Goal: Contribute content: Contribute content

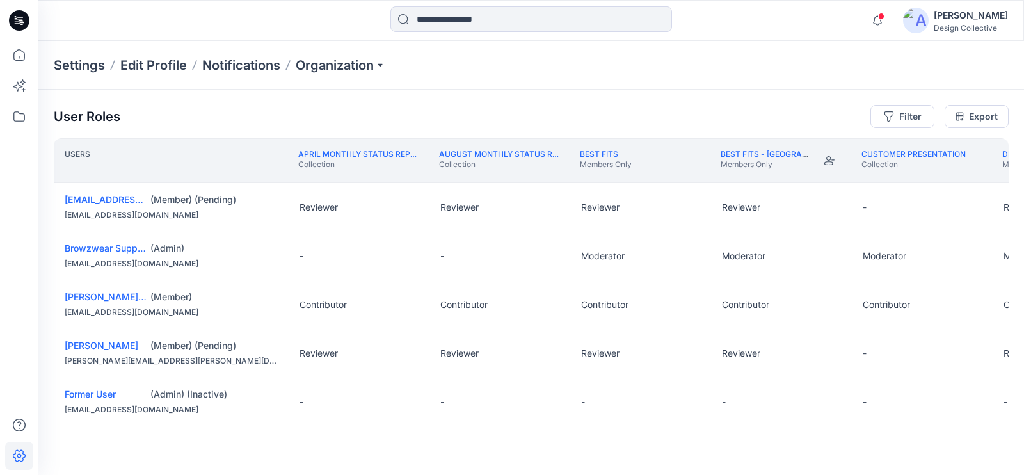
click at [16, 24] on icon at bounding box center [19, 20] width 20 height 20
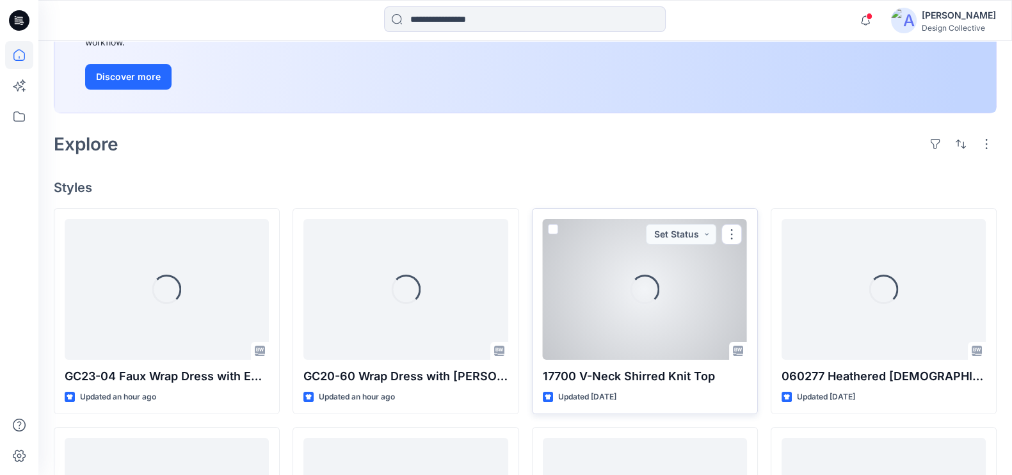
scroll to position [472, 0]
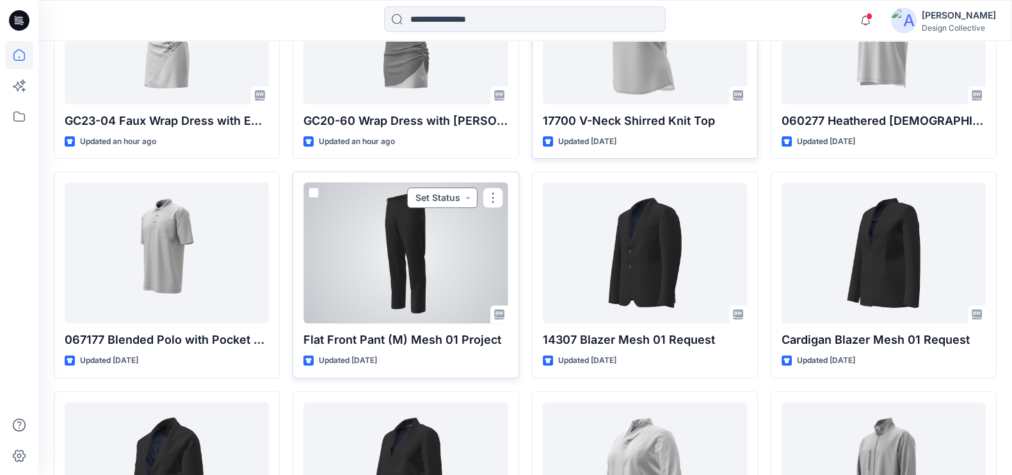
click at [471, 192] on button "Set Status" at bounding box center [442, 198] width 70 height 20
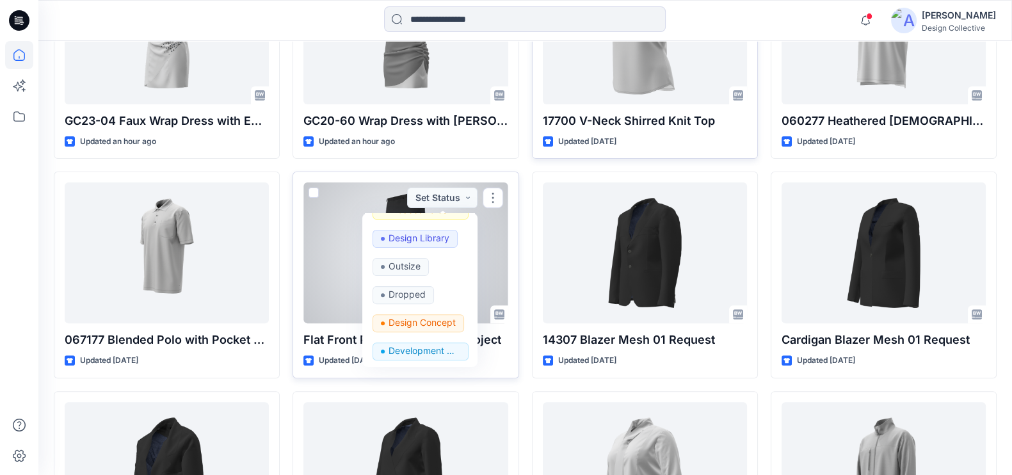
scroll to position [133, 0]
click at [428, 312] on button "Design Concept" at bounding box center [420, 323] width 110 height 28
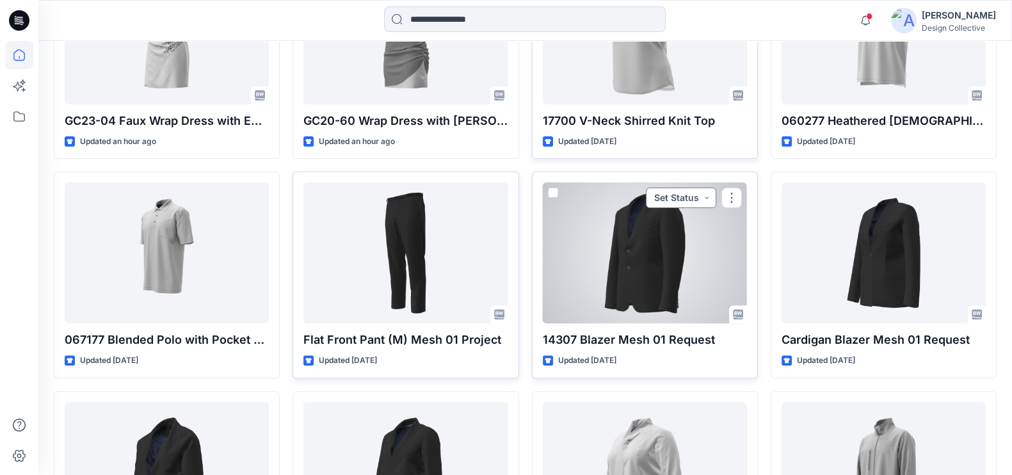
click at [707, 193] on button "Set Status" at bounding box center [681, 198] width 70 height 20
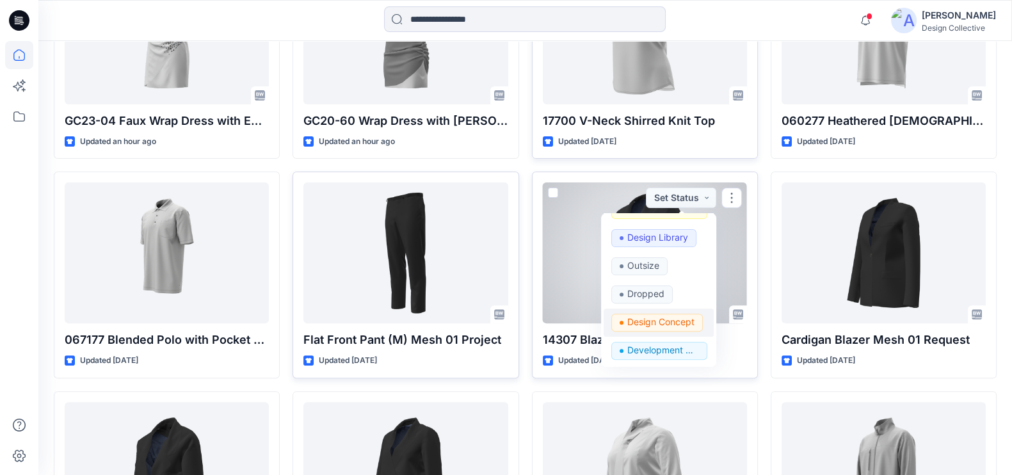
drag, startPoint x: 666, startPoint y: 323, endPoint x: 698, endPoint y: 302, distance: 37.8
click at [666, 322] on p "Design Concept" at bounding box center [660, 322] width 67 height 17
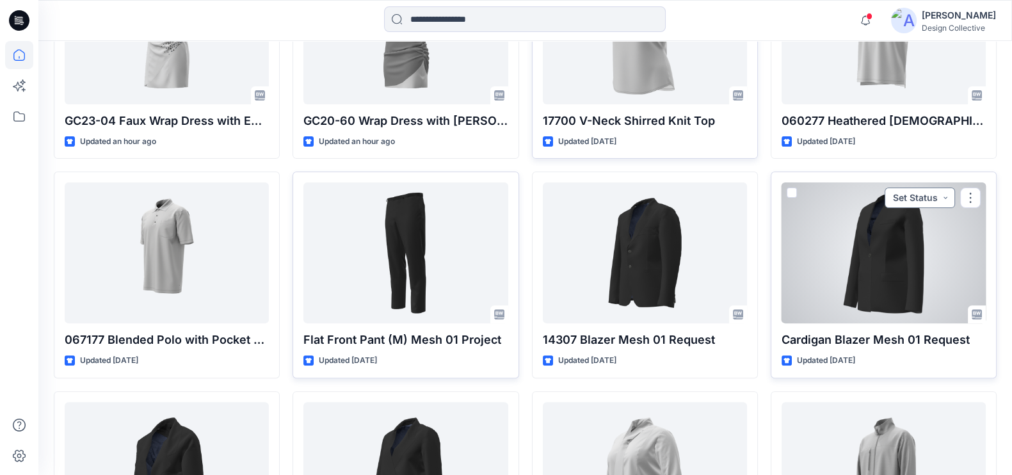
click at [946, 193] on button "Set Status" at bounding box center [920, 198] width 70 height 20
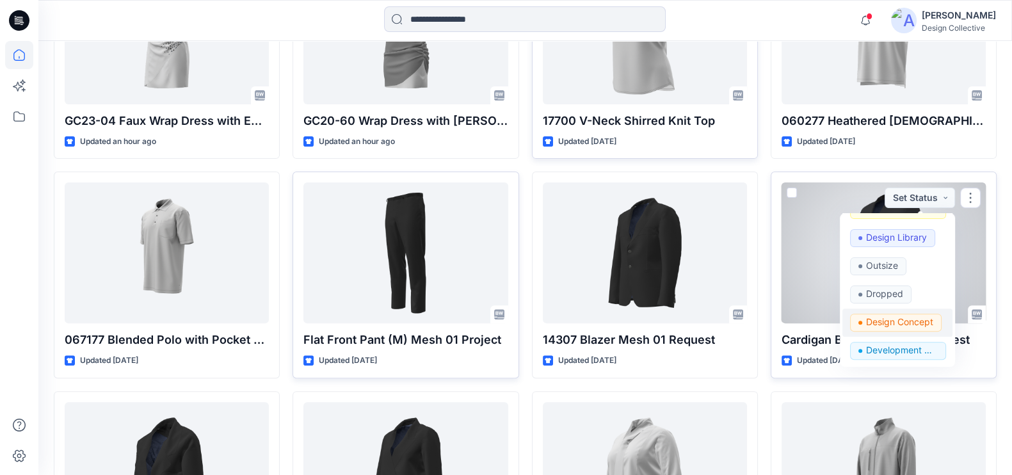
click at [913, 319] on p "Design Concept" at bounding box center [899, 322] width 67 height 17
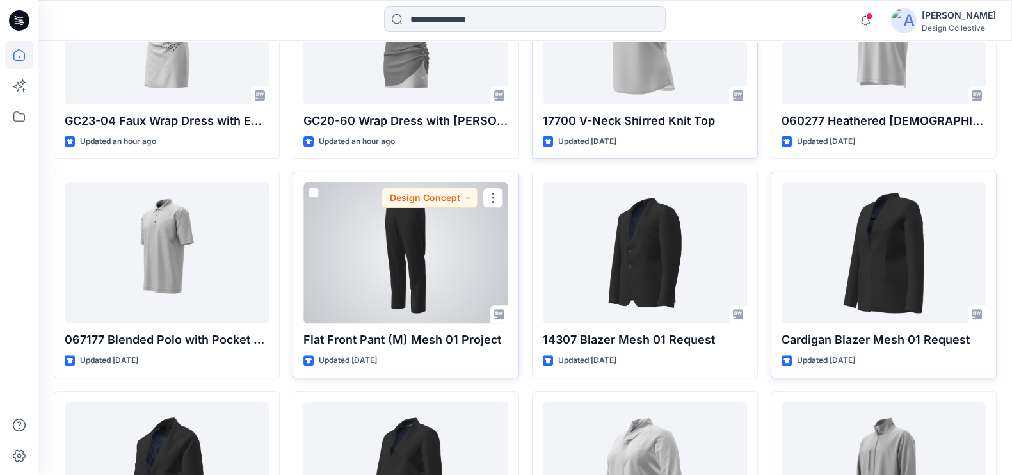
scroll to position [655, 0]
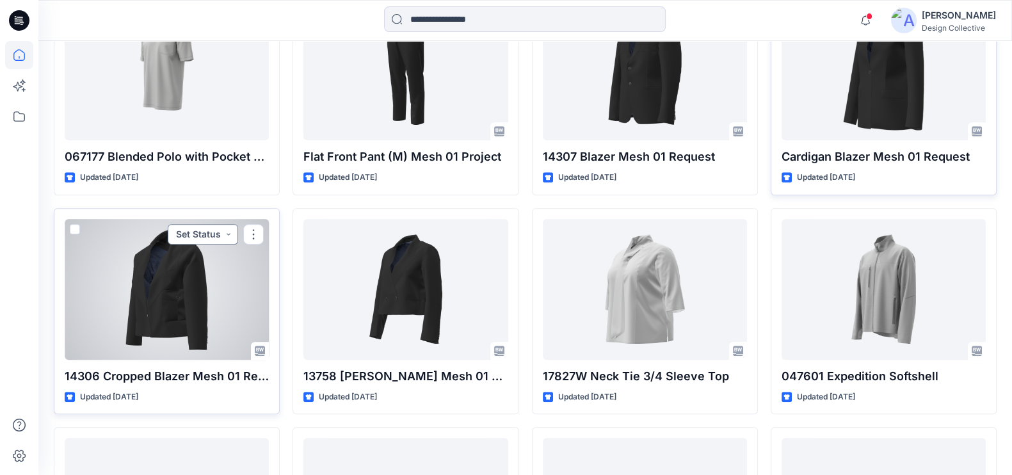
click at [231, 232] on button "Set Status" at bounding box center [203, 234] width 70 height 20
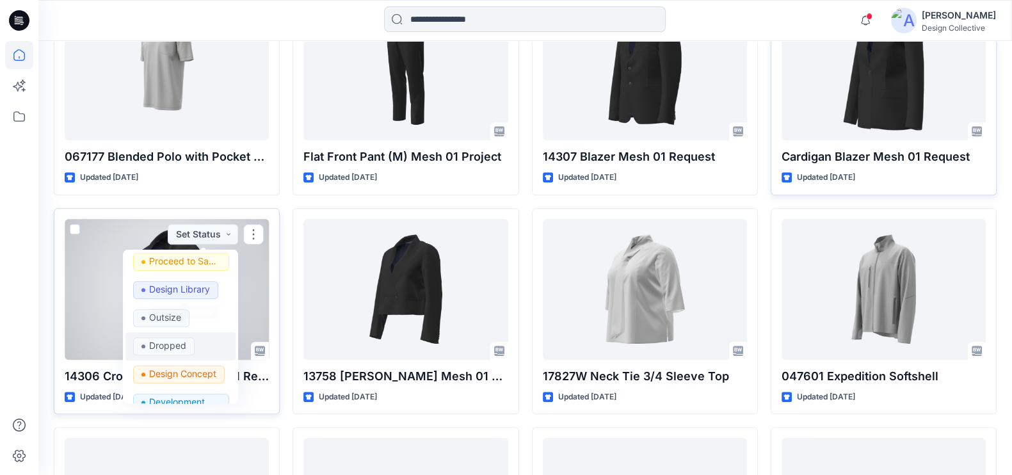
scroll to position [133, 0]
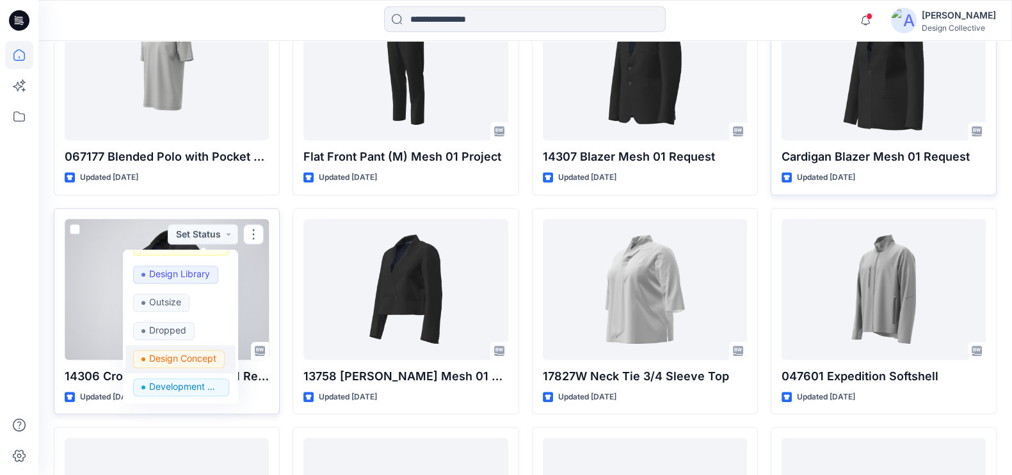
click at [192, 360] on p "Design Concept" at bounding box center [182, 358] width 67 height 17
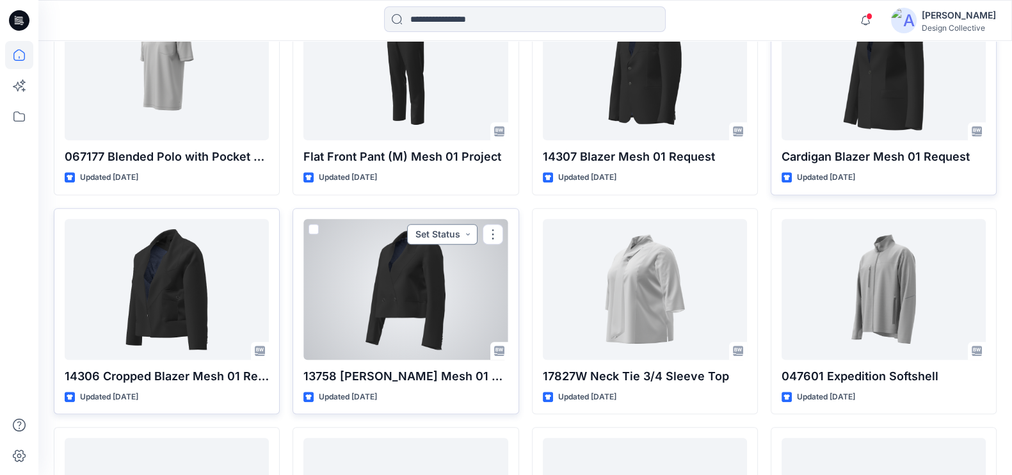
click at [472, 229] on button "Set Status" at bounding box center [442, 234] width 70 height 20
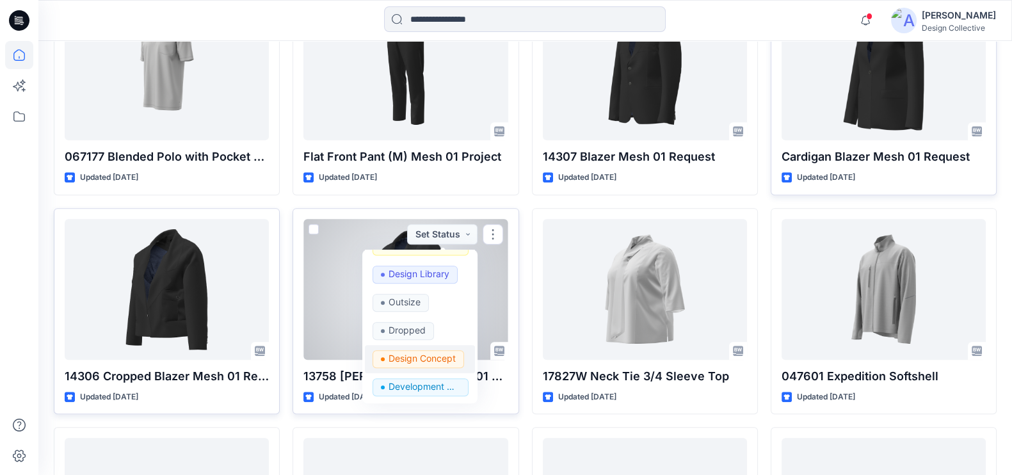
click at [440, 361] on p "Design Concept" at bounding box center [422, 358] width 67 height 17
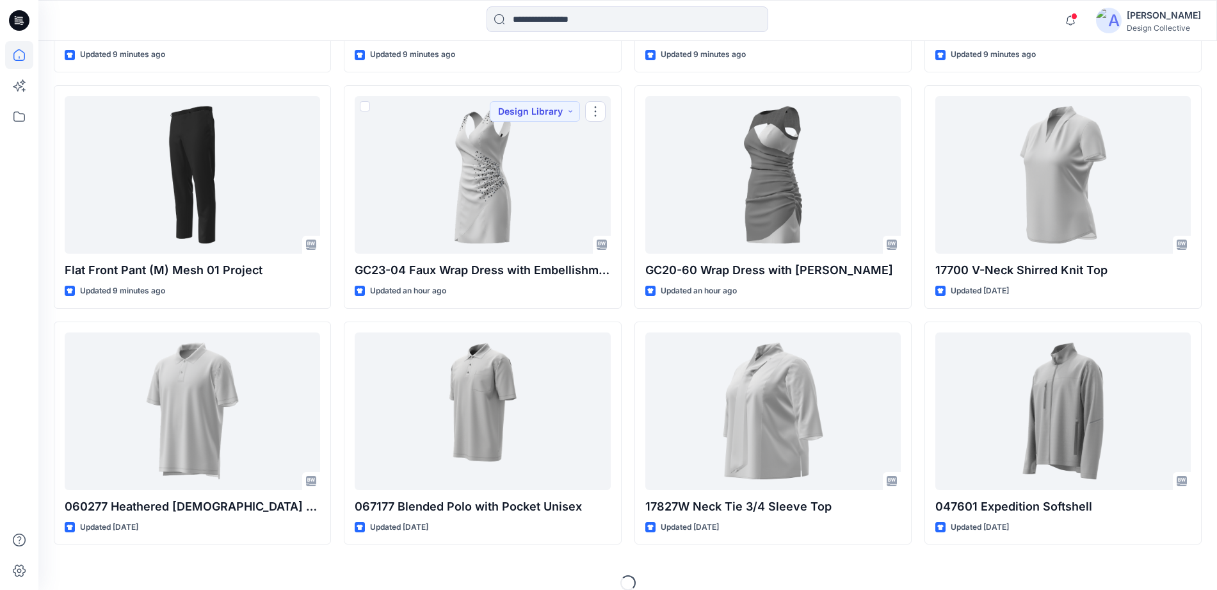
scroll to position [606, 0]
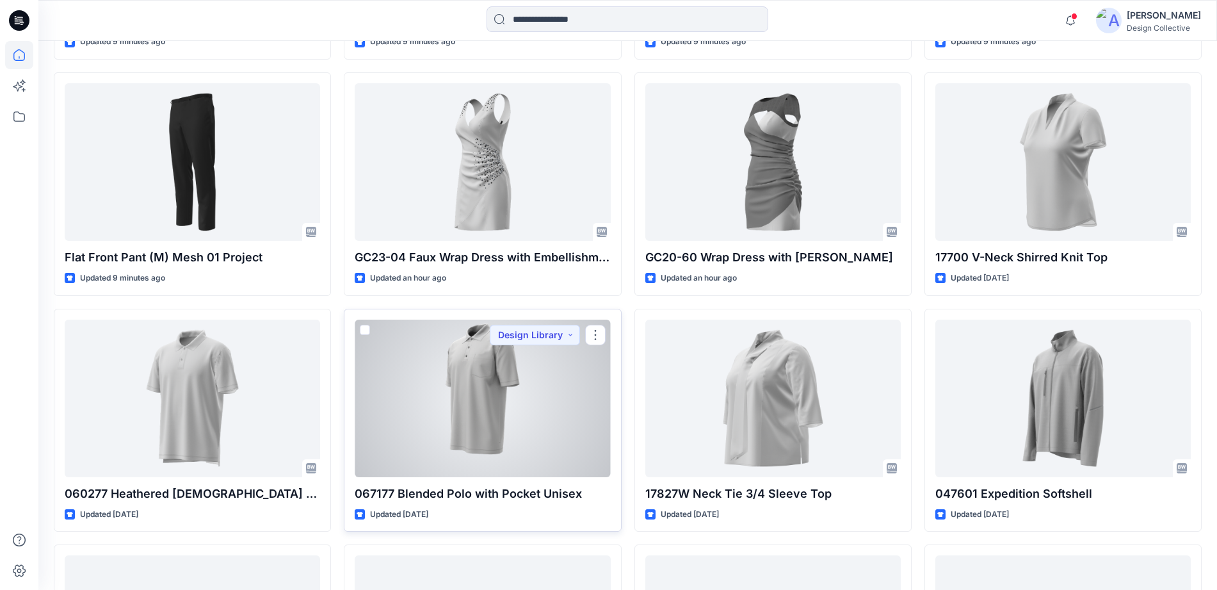
click at [543, 408] on div at bounding box center [482, 397] width 255 height 157
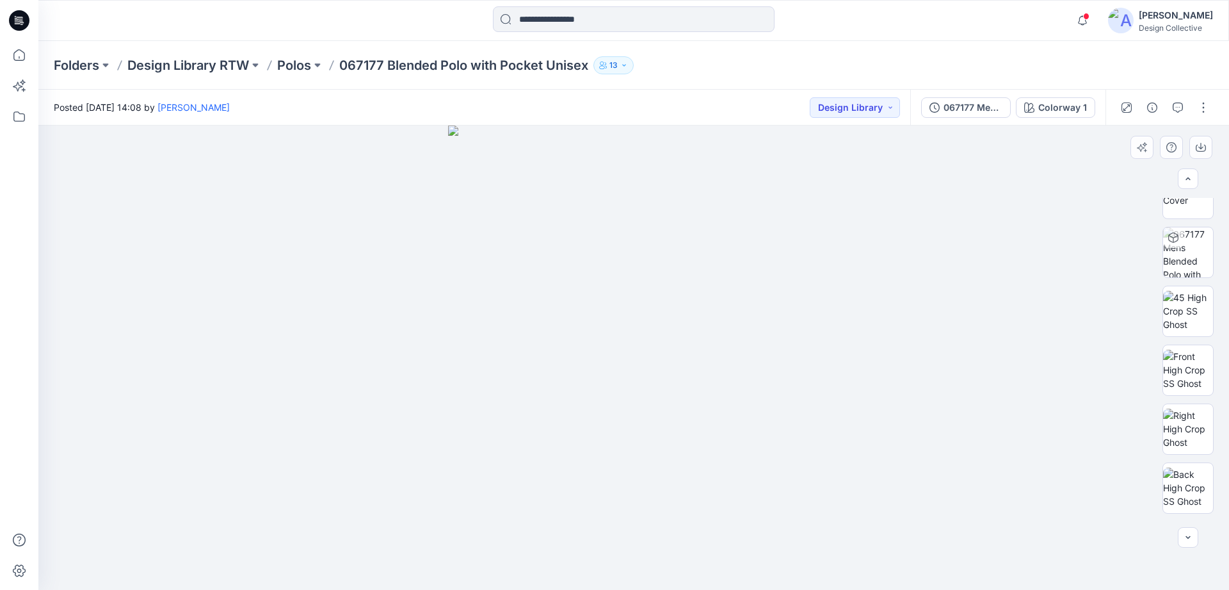
scroll to position [727, 0]
click at [1011, 319] on img at bounding box center [1188, 320] width 50 height 40
click at [301, 65] on p "Polos" at bounding box center [294, 65] width 34 height 18
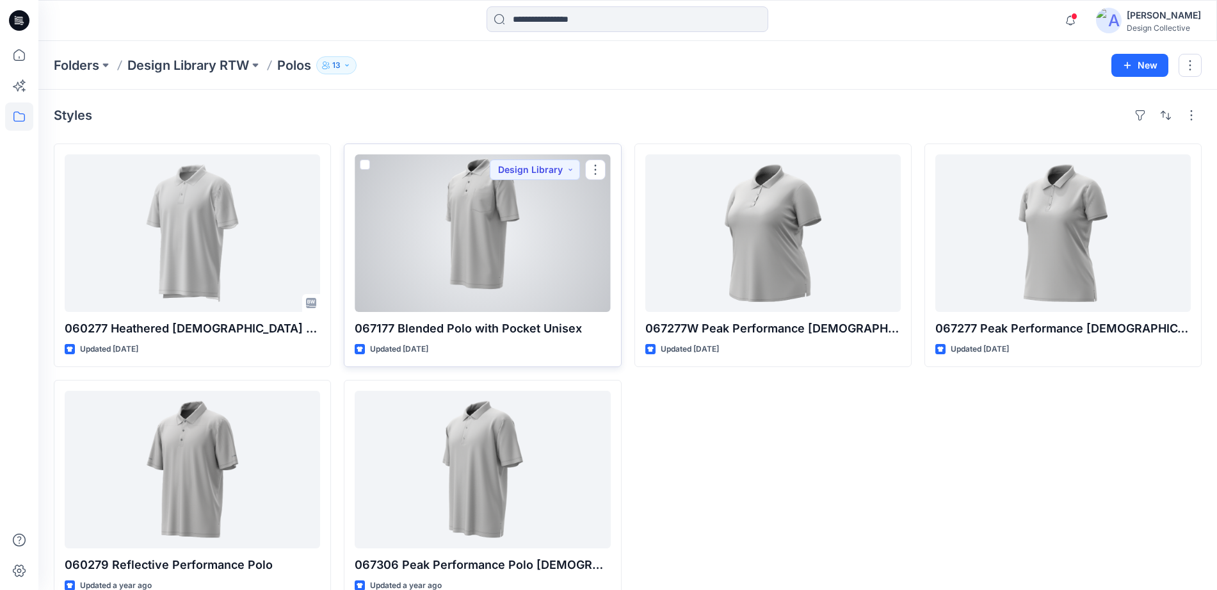
click at [471, 262] on div at bounding box center [482, 232] width 255 height 157
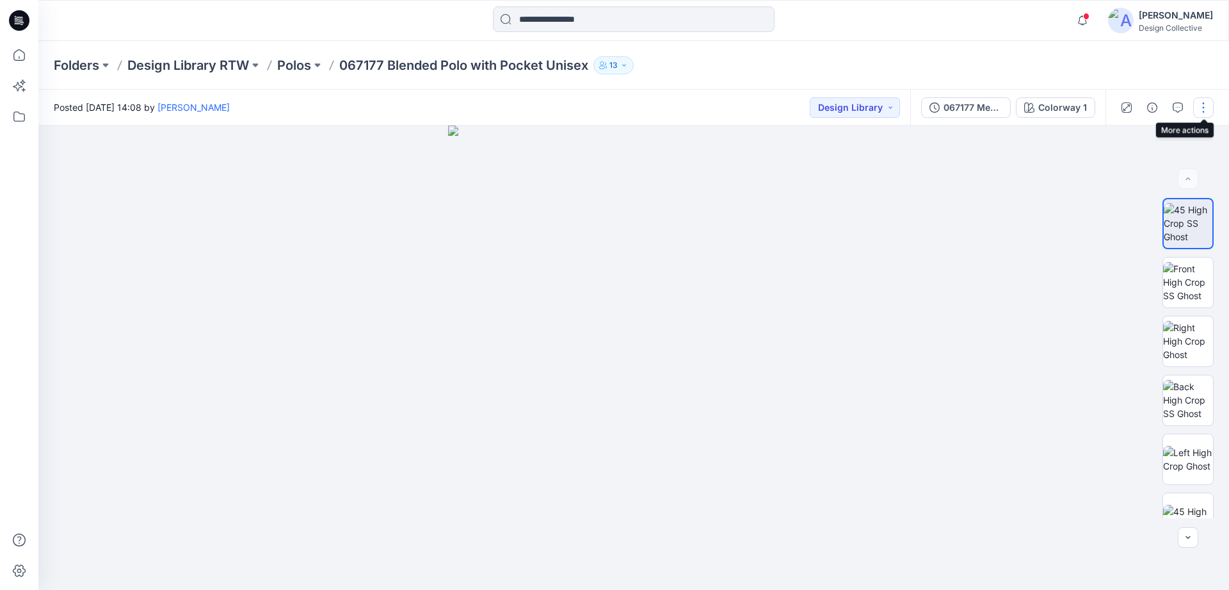
click at [1011, 102] on button "button" at bounding box center [1203, 107] width 20 height 20
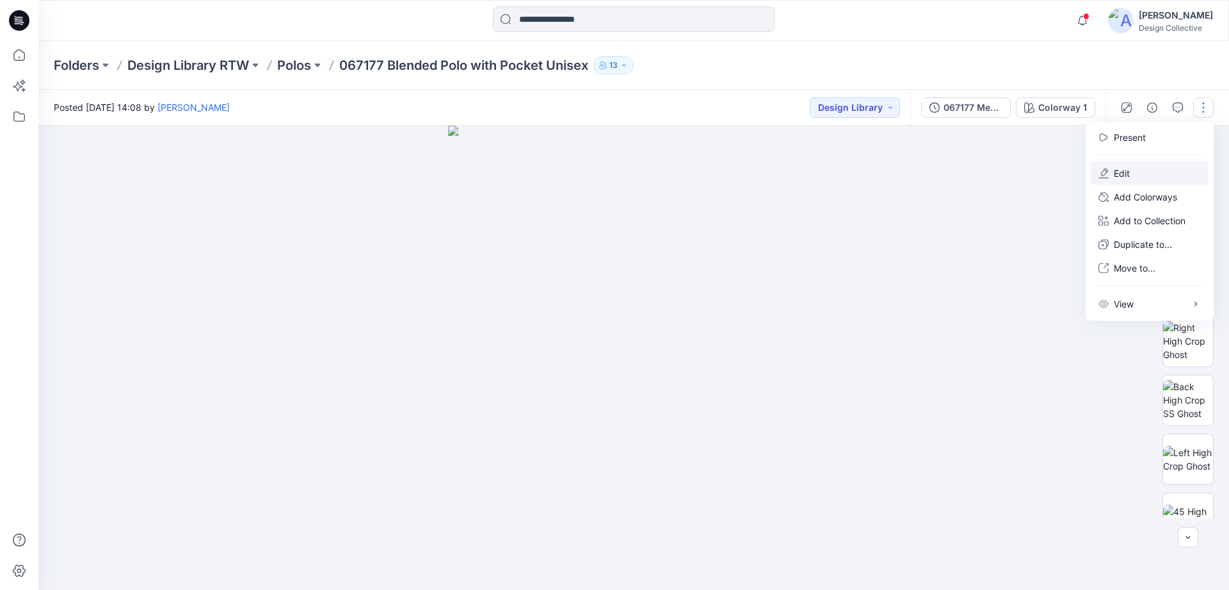
click at [1011, 174] on p "Edit" at bounding box center [1122, 172] width 16 height 13
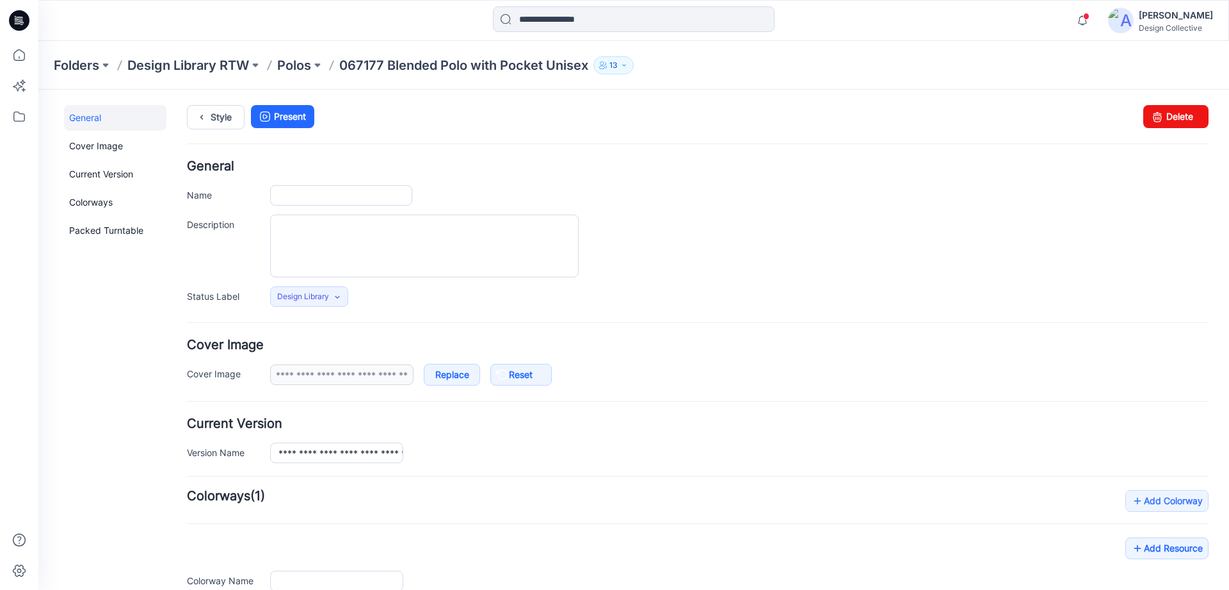
type input "**********"
click at [451, 376] on link "Replace" at bounding box center [452, 375] width 56 height 22
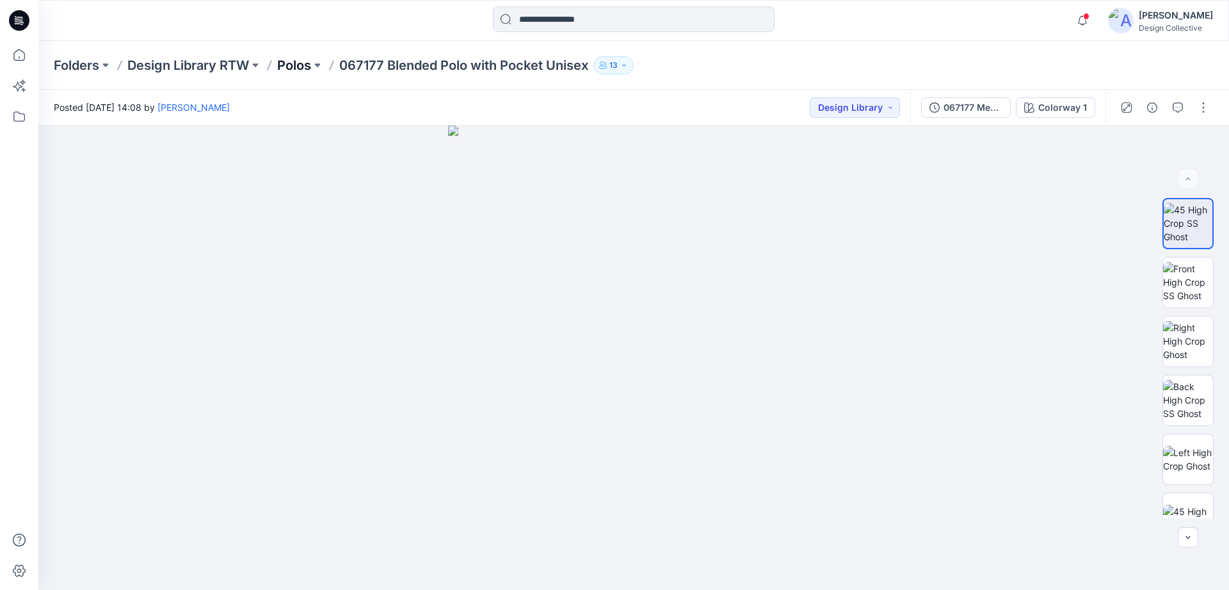
click at [298, 60] on p "Polos" at bounding box center [294, 65] width 34 height 18
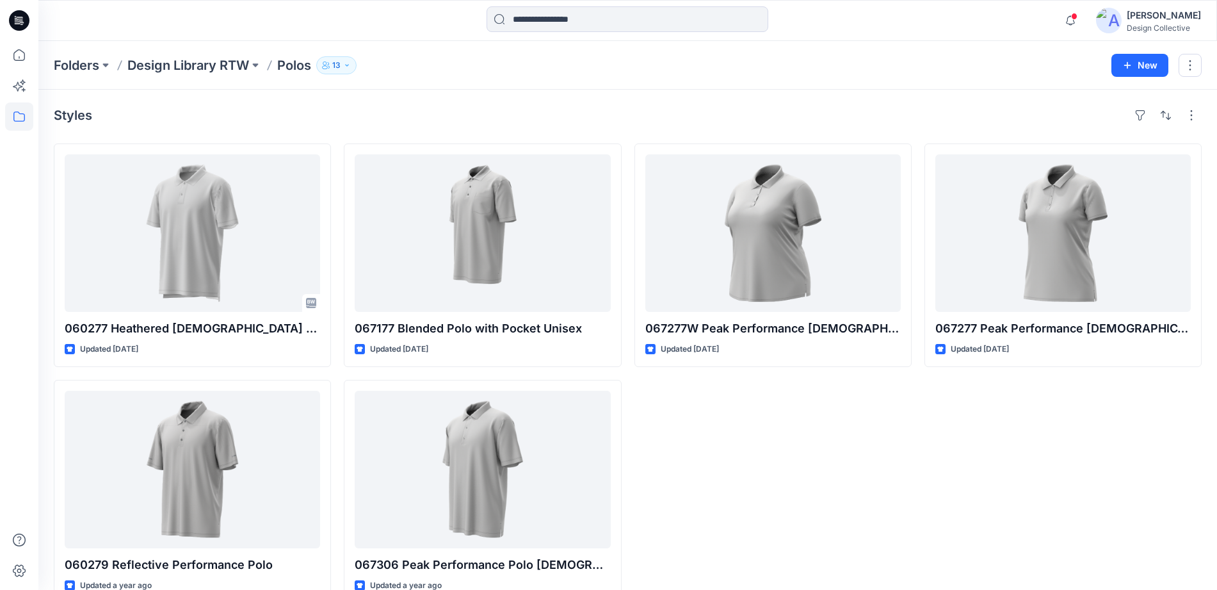
click at [16, 19] on icon at bounding box center [19, 20] width 20 height 20
